Goal: Find specific page/section

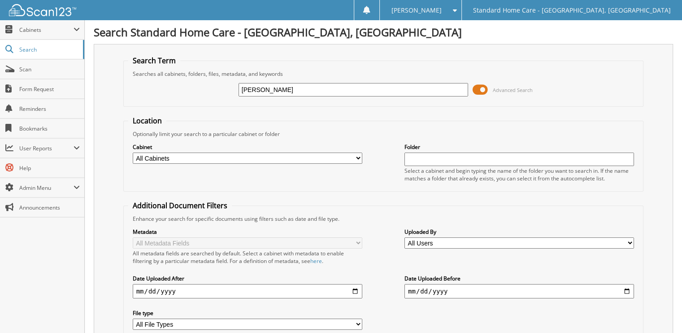
type input "[PERSON_NAME]"
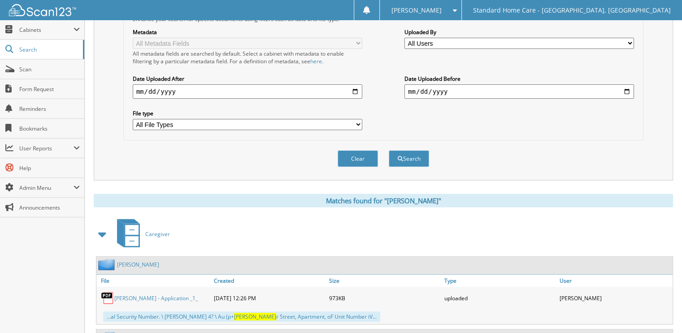
scroll to position [231, 0]
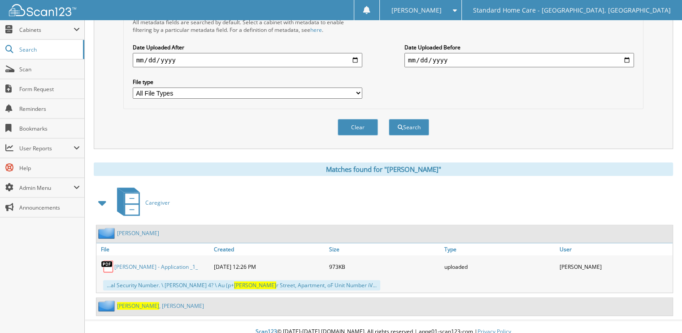
click at [132, 227] on div "[PERSON_NAME]" at bounding box center [127, 232] width 63 height 11
click at [130, 229] on link "[PERSON_NAME]" at bounding box center [138, 233] width 42 height 8
